Goal: Transaction & Acquisition: Purchase product/service

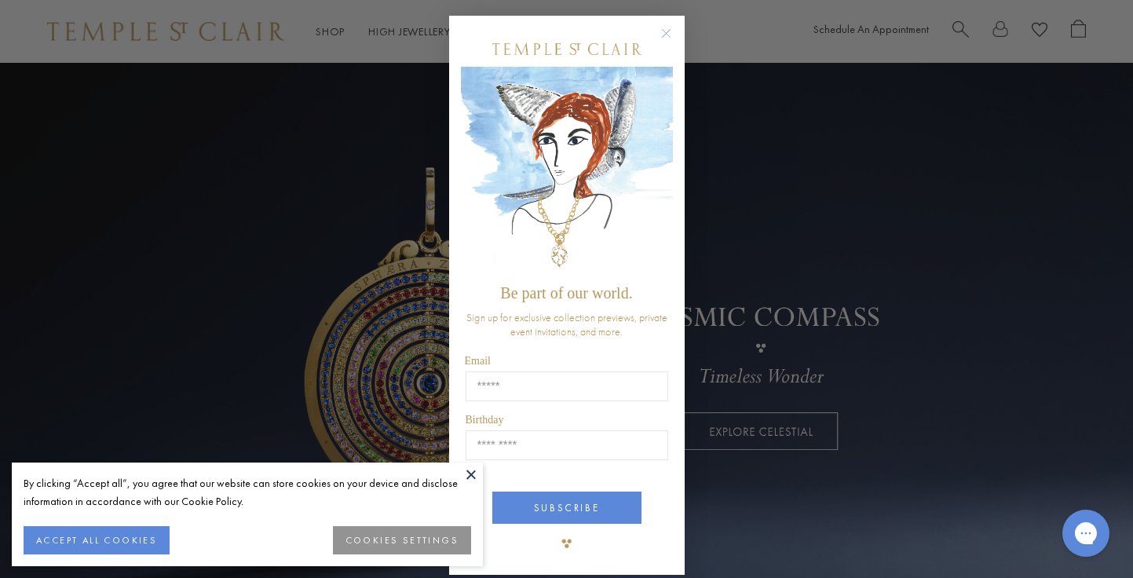
click at [668, 34] on circle "Close dialog" at bounding box center [665, 33] width 19 height 19
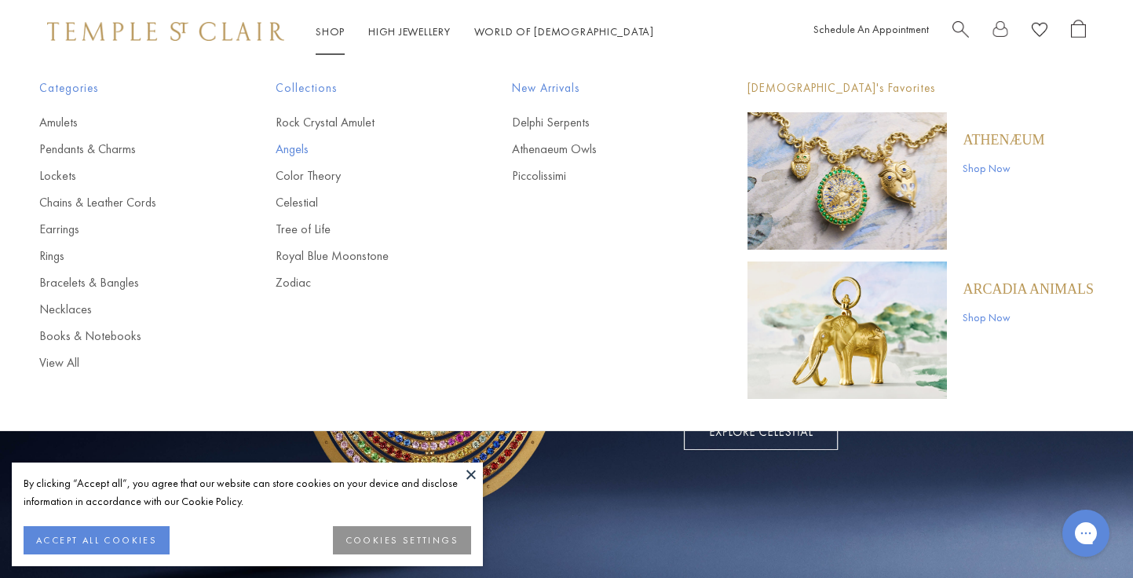
click at [284, 151] on link "Angels" at bounding box center [362, 149] width 173 height 17
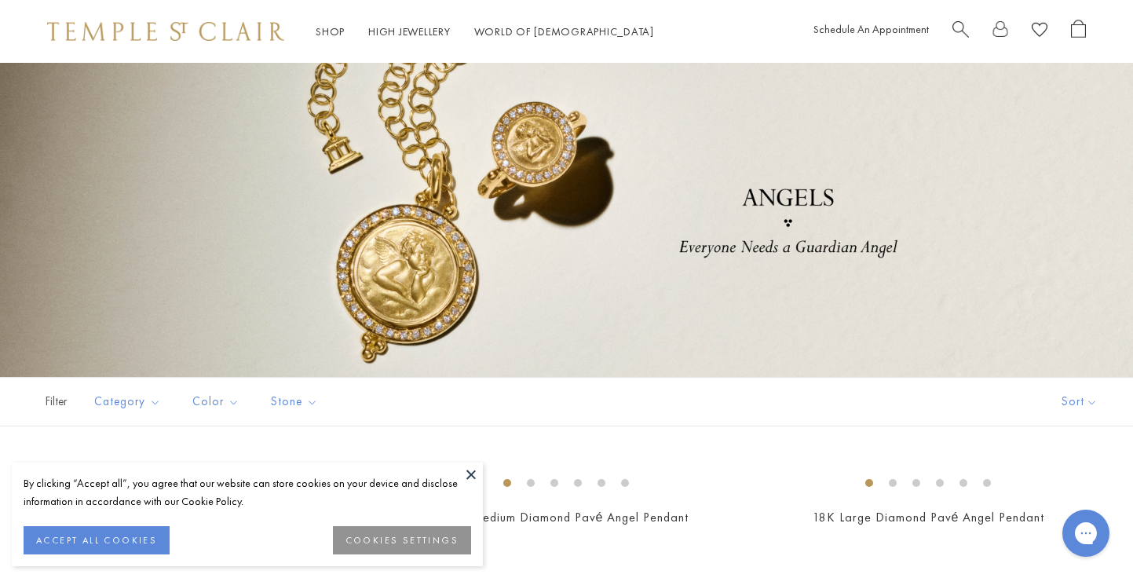
click at [467, 478] on button at bounding box center [471, 474] width 24 height 24
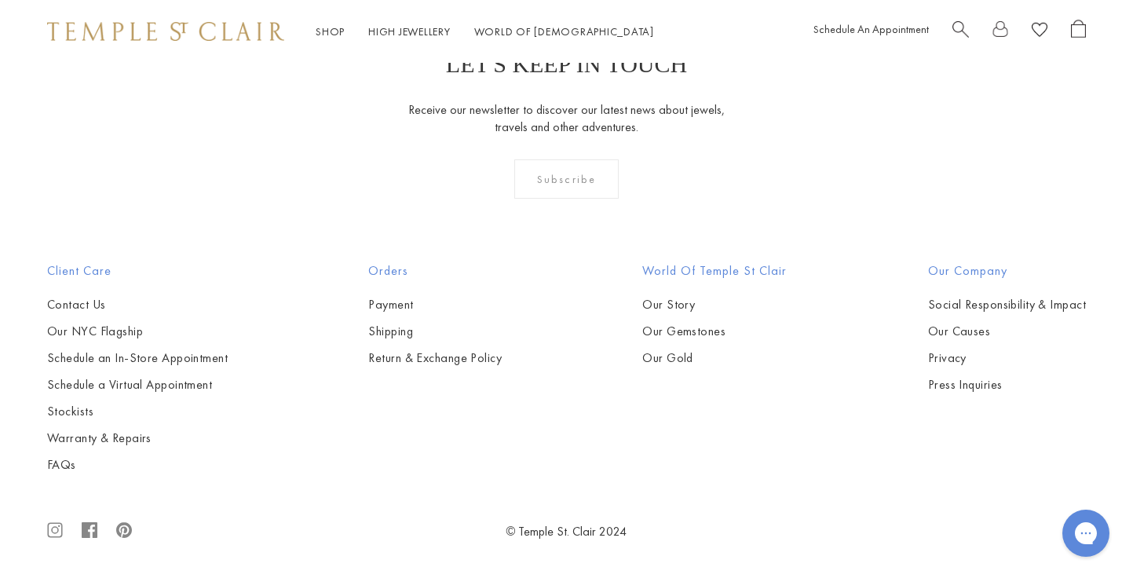
scroll to position [1315, 0]
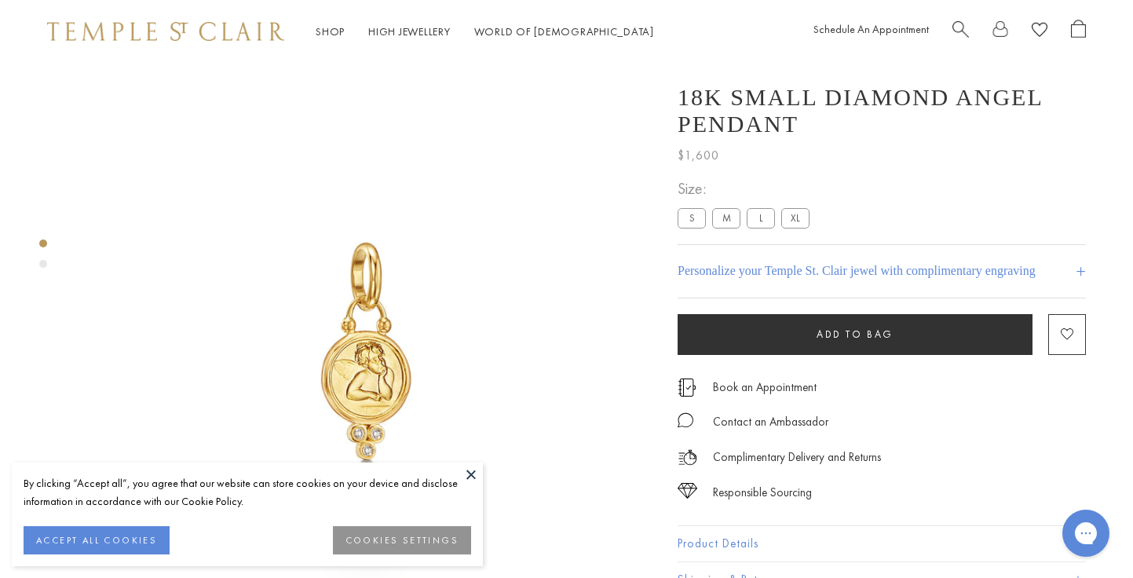
click at [758, 228] on label "L" at bounding box center [761, 218] width 28 height 20
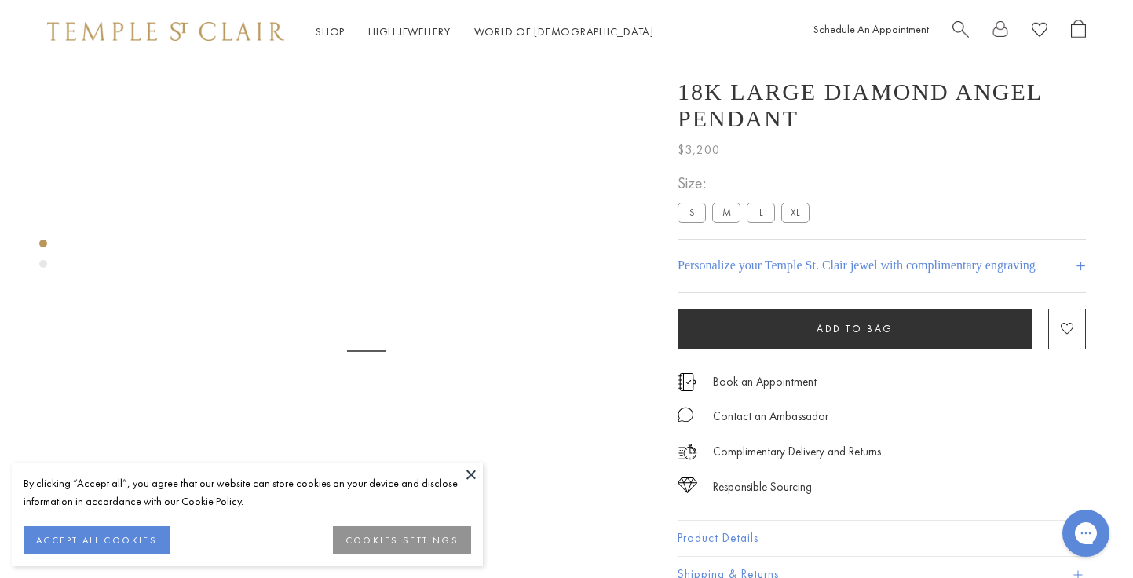
scroll to position [63, 0]
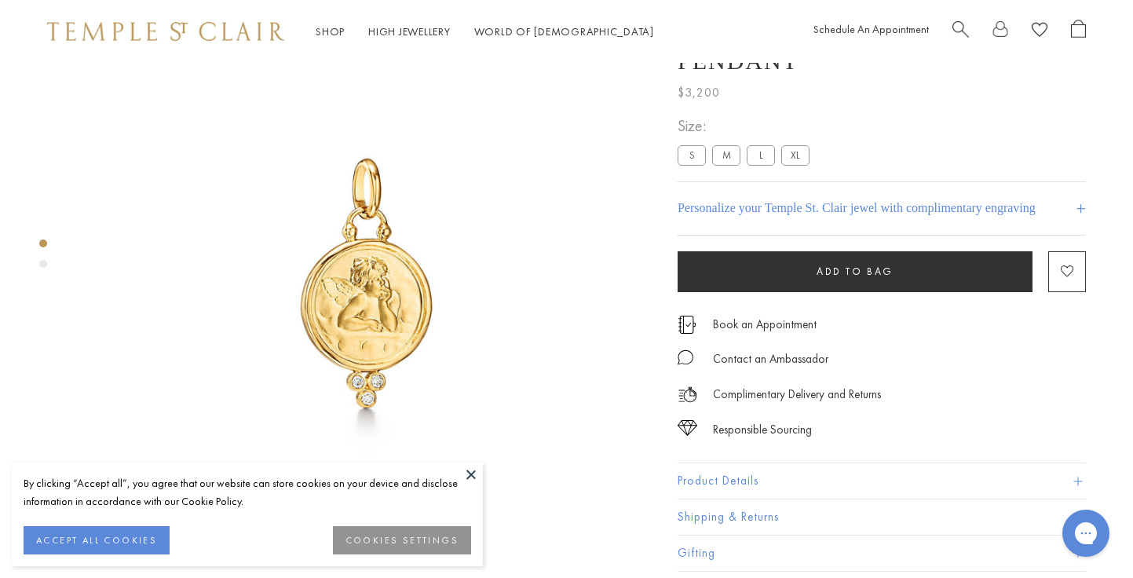
click at [801, 285] on button "Add to bag" at bounding box center [854, 271] width 355 height 41
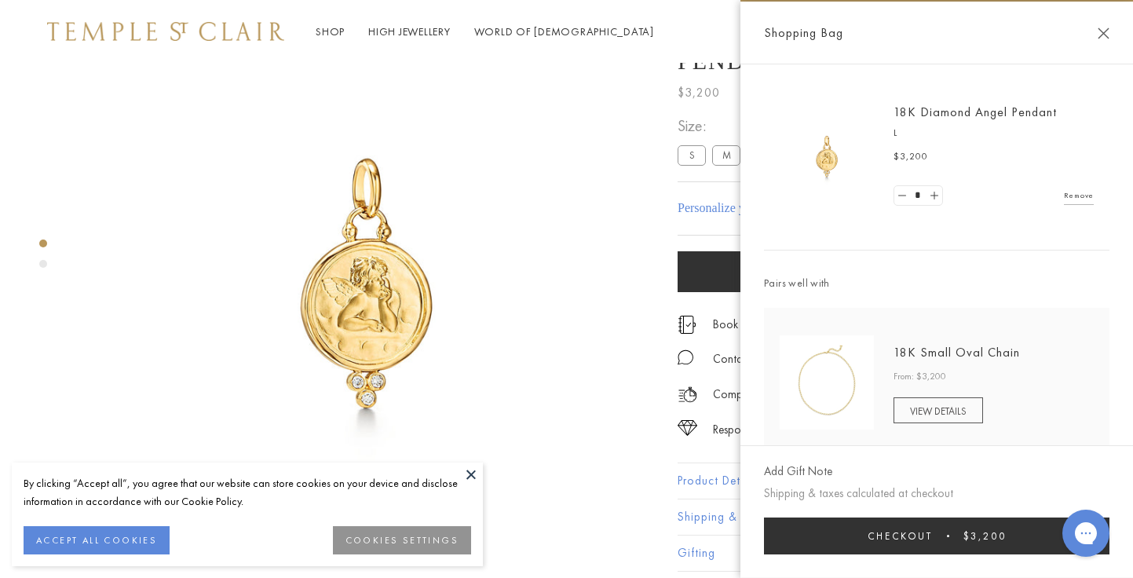
click at [930, 417] on span "VIEW DETAILS" at bounding box center [938, 410] width 57 height 13
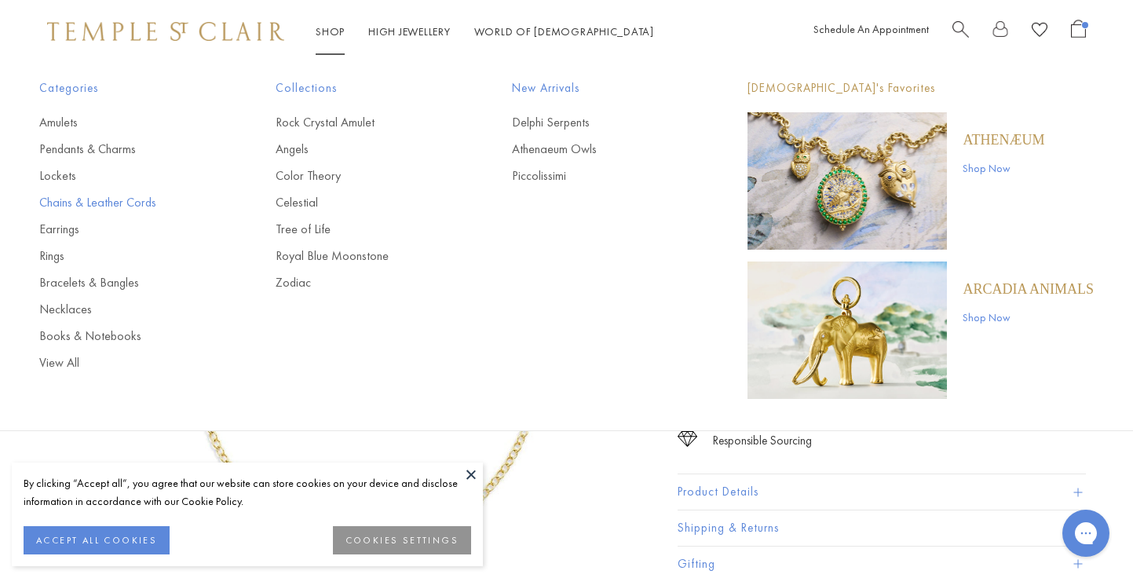
click at [120, 198] on link "Chains & Leather Cords" at bounding box center [125, 202] width 173 height 17
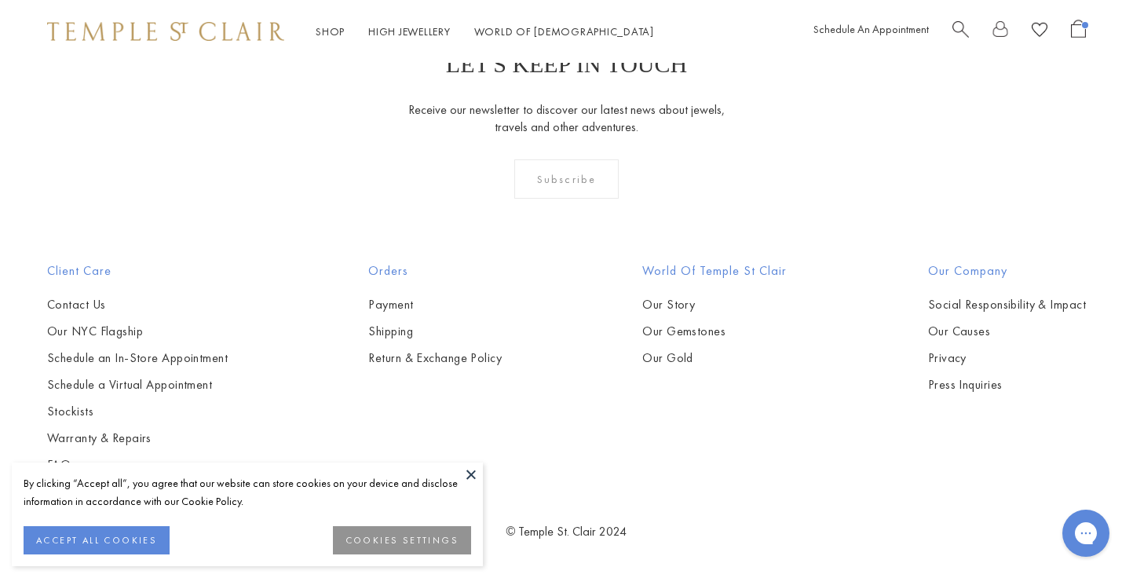
scroll to position [1614, 0]
click at [0, 0] on img at bounding box center [0, 0] width 0 height 0
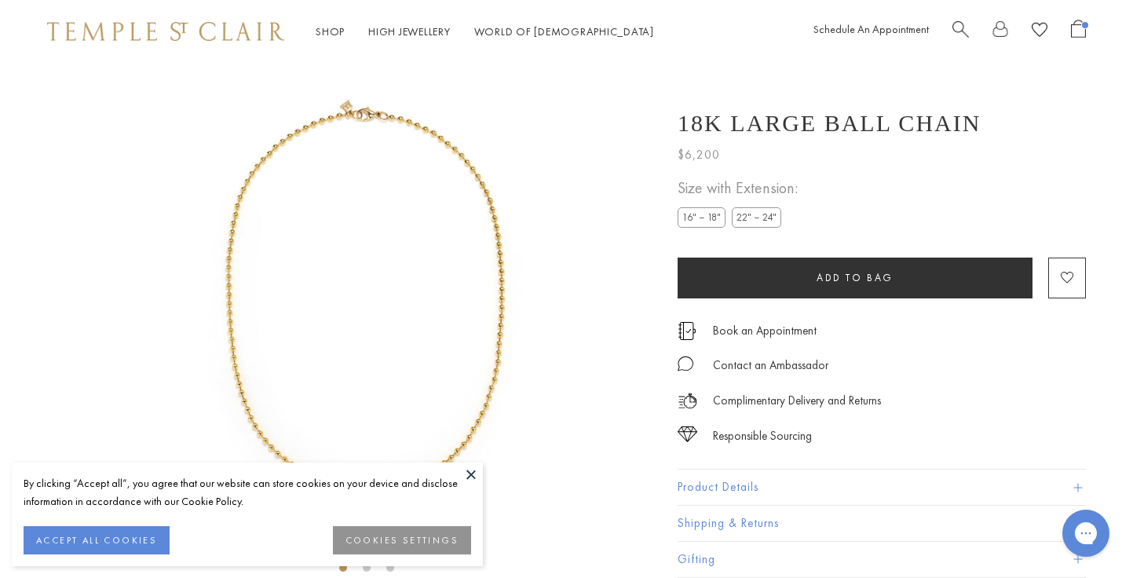
scroll to position [63, 0]
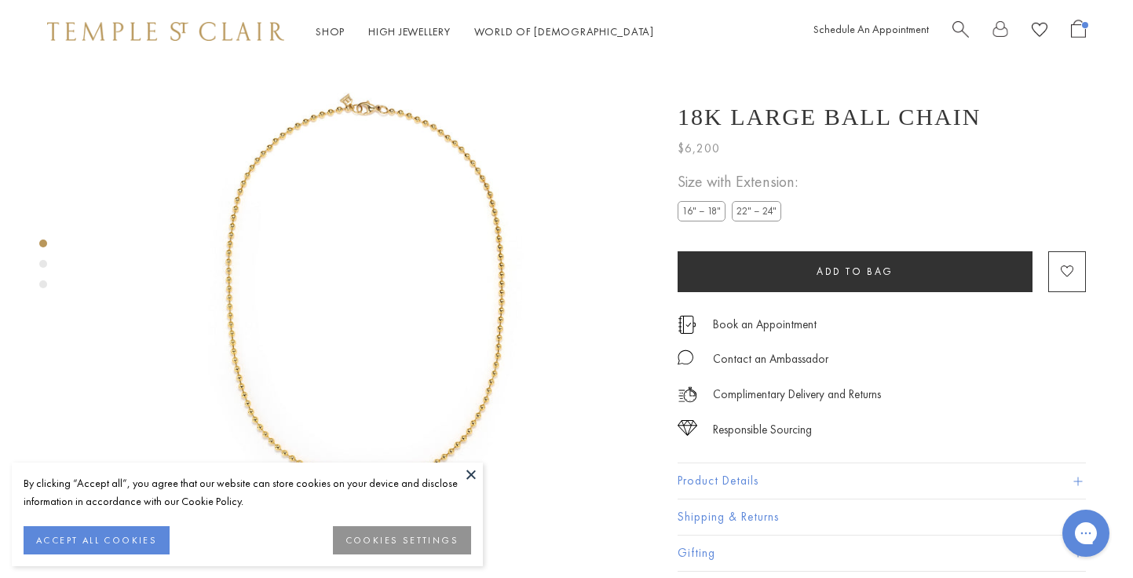
click at [699, 217] on label "16" – 18"" at bounding box center [701, 212] width 48 height 20
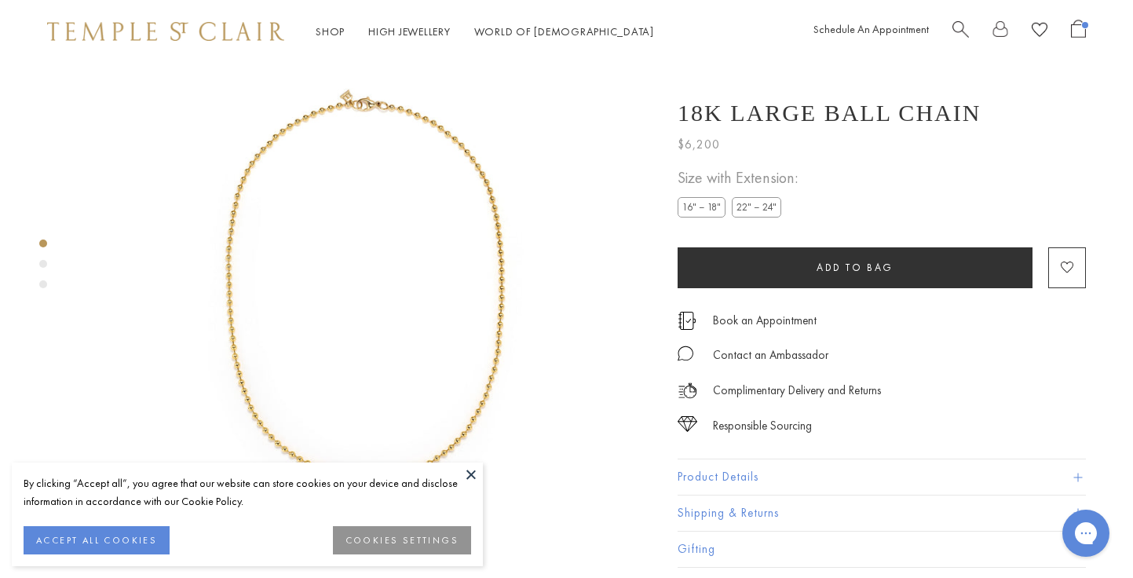
click at [771, 273] on button "Add to bag" at bounding box center [854, 267] width 355 height 41
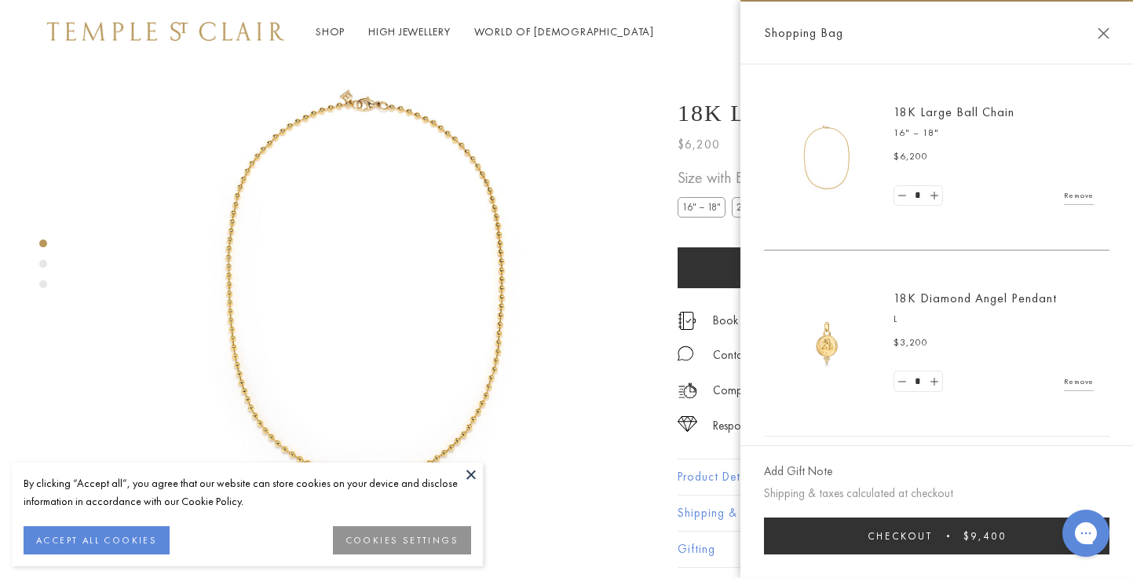
click at [1103, 31] on button "Close Shopping Bag" at bounding box center [1103, 33] width 12 height 12
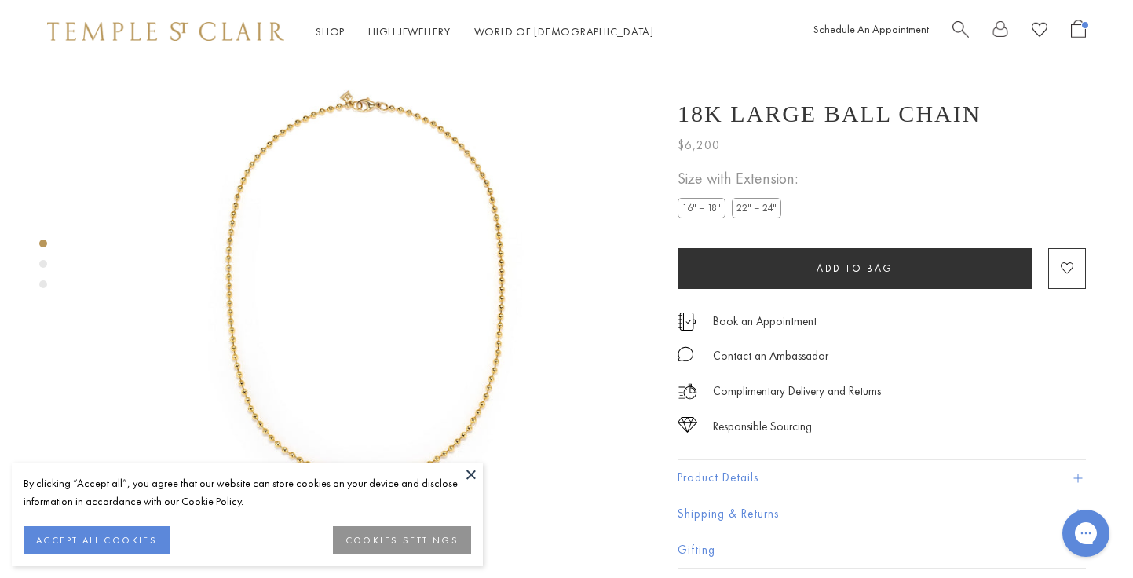
scroll to position [0, 0]
